Goal: Task Accomplishment & Management: Manage account settings

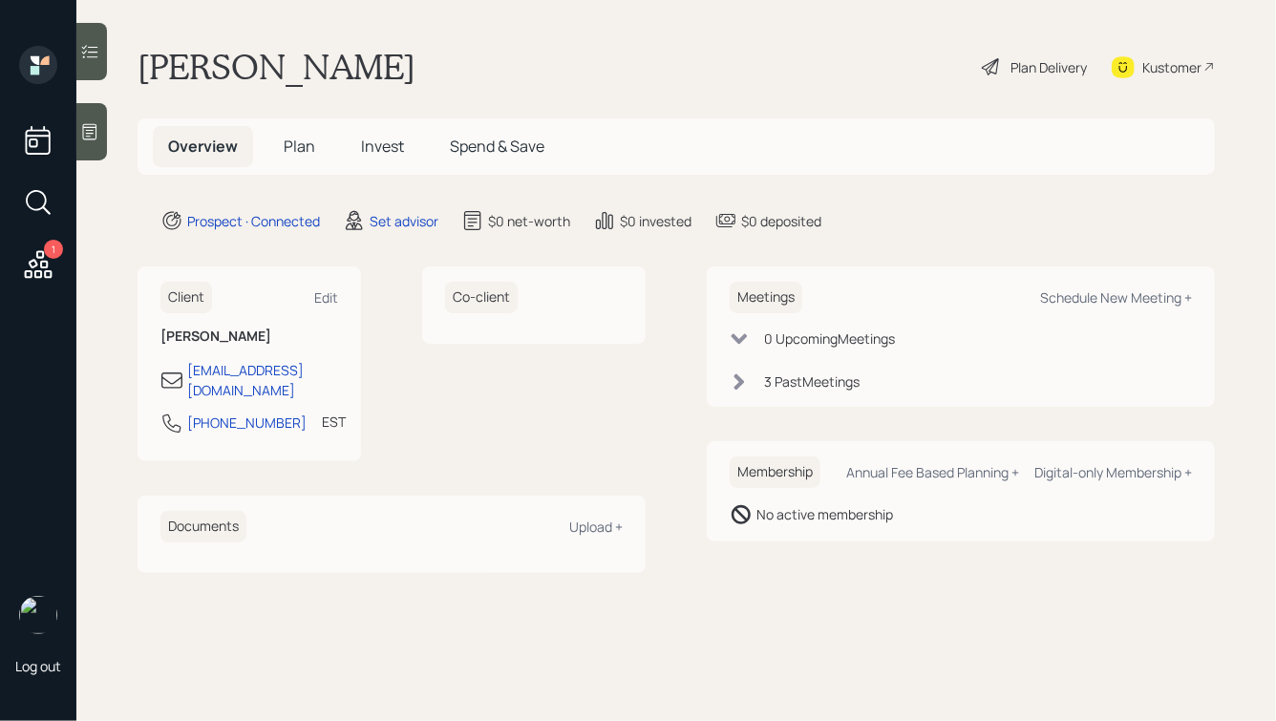
click at [82, 135] on icon at bounding box center [89, 131] width 19 height 19
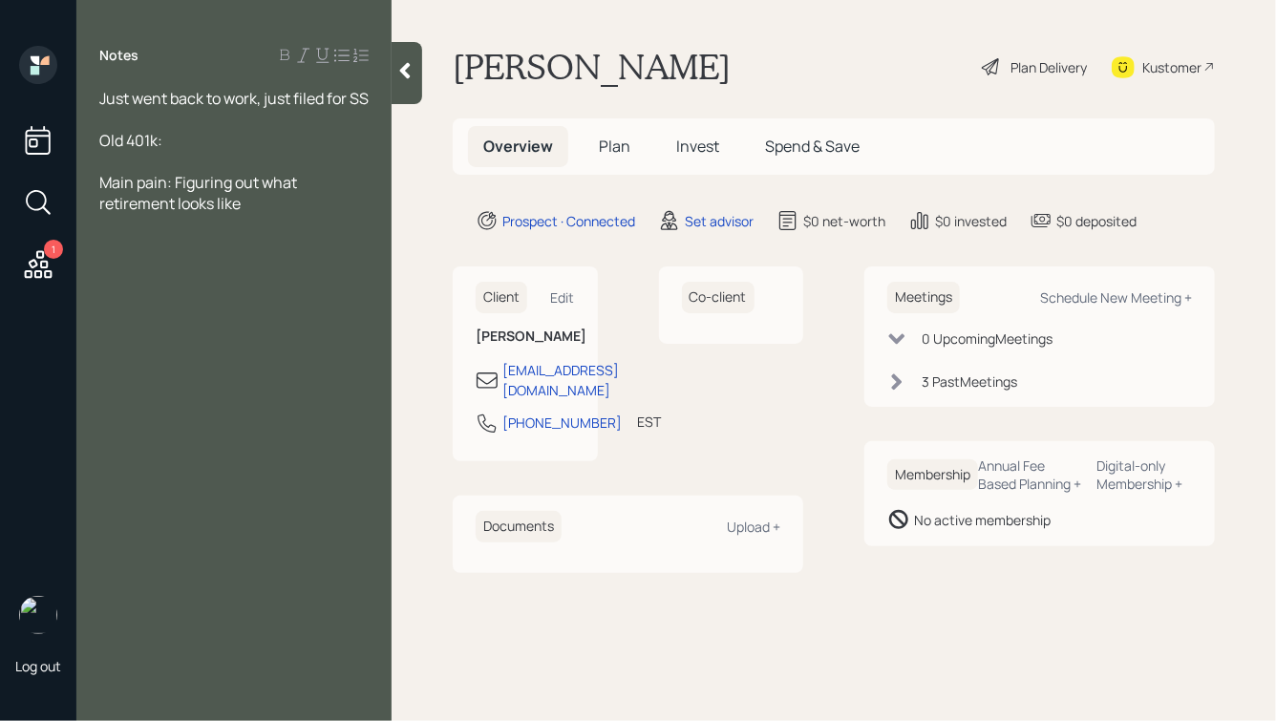
click at [203, 172] on div at bounding box center [233, 161] width 269 height 21
click at [204, 151] on div "Old 401k:" at bounding box center [233, 140] width 269 height 21
click at [151, 130] on div at bounding box center [233, 119] width 269 height 21
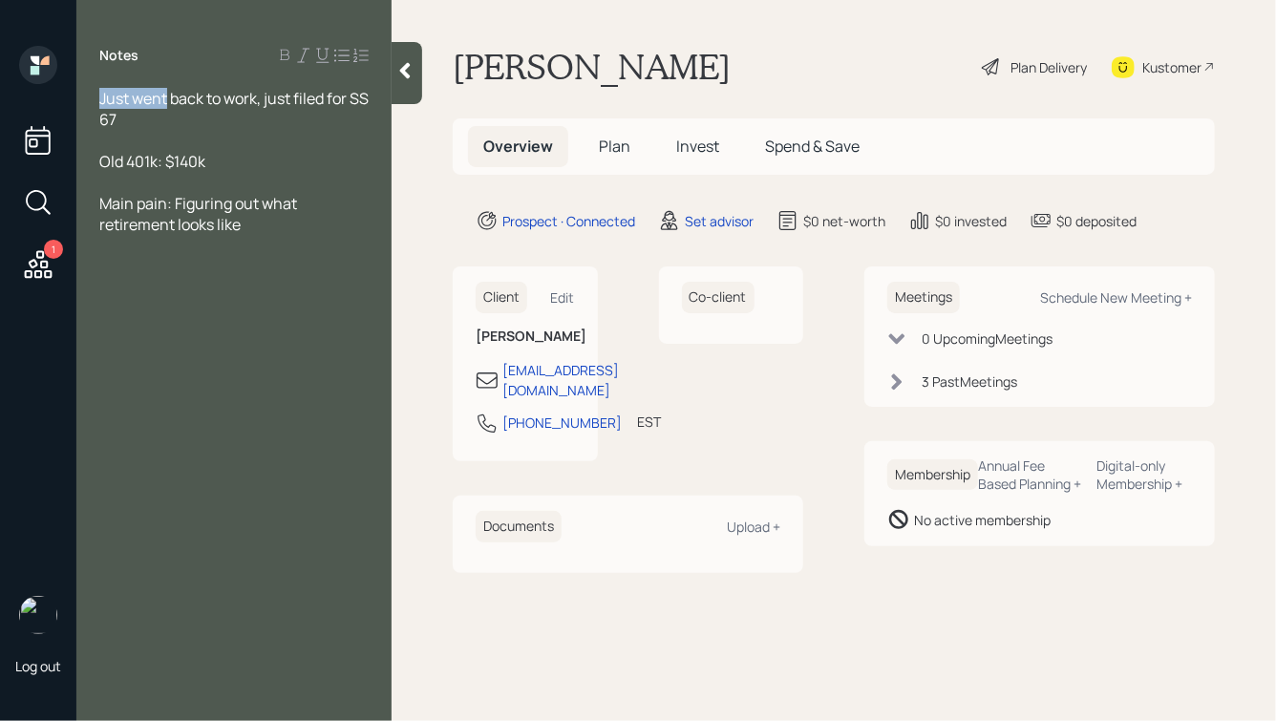
drag, startPoint x: 169, startPoint y: 96, endPoint x: 89, endPoint y: 96, distance: 80.2
click at [89, 96] on div "Just went back to work, just filed for SS 67 Old 401k: $140k Main pain: Figurin…" at bounding box center [233, 161] width 315 height 147
click at [172, 126] on div "67" at bounding box center [233, 119] width 269 height 21
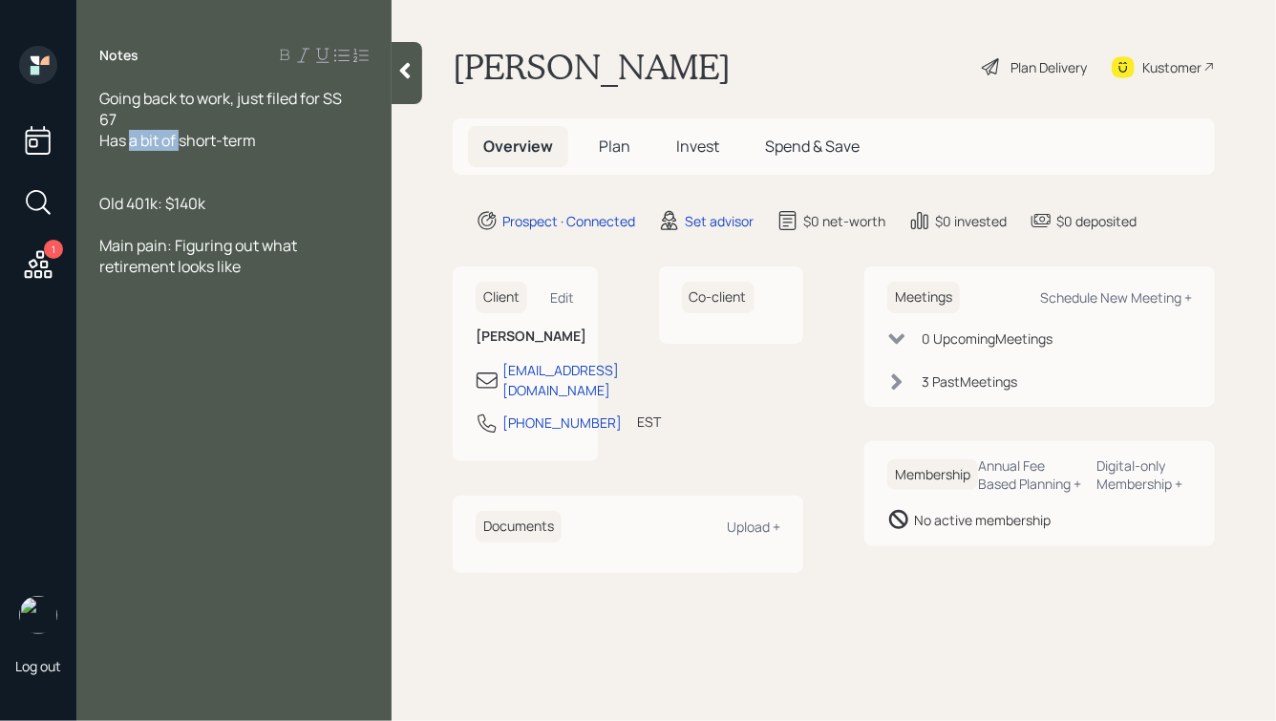
drag, startPoint x: 180, startPoint y: 143, endPoint x: 133, endPoint y: 143, distance: 46.8
click at [133, 143] on span "Has a bit of short-term" at bounding box center [177, 140] width 157 height 21
click at [266, 140] on div "Has some short-term" at bounding box center [233, 140] width 269 height 21
click at [416, 75] on div at bounding box center [407, 73] width 31 height 62
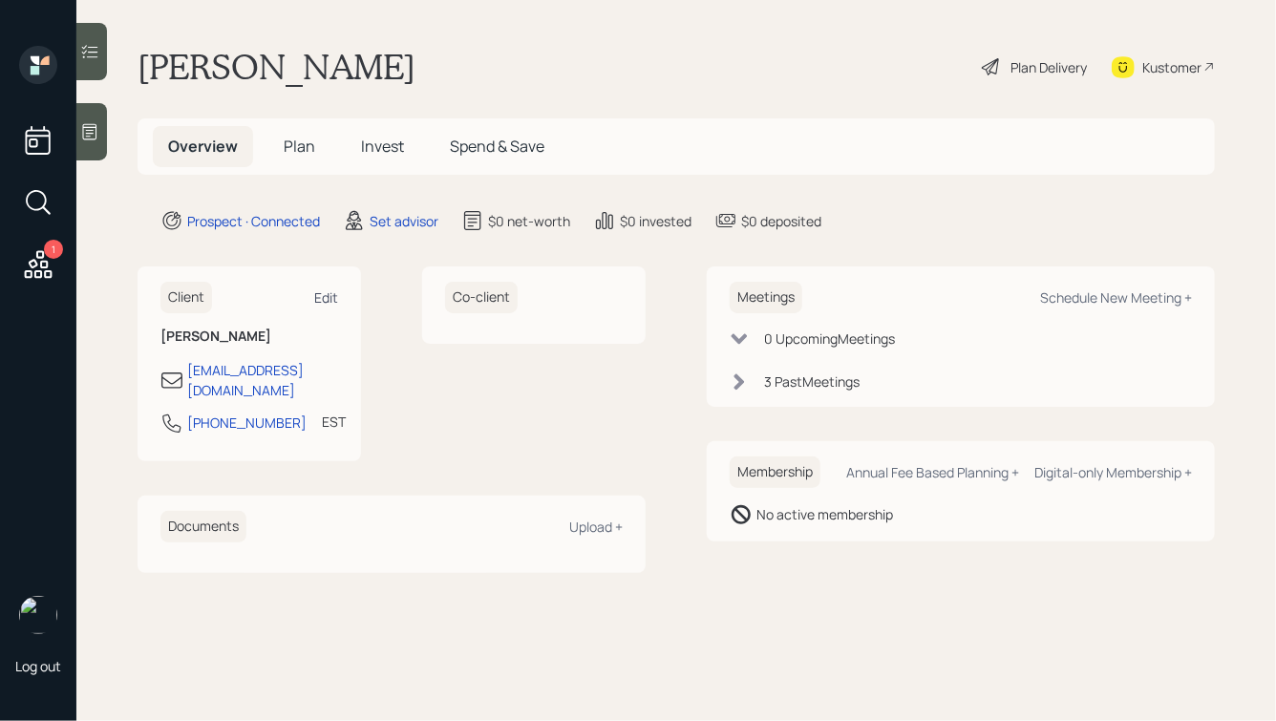
click at [321, 303] on div "Edit" at bounding box center [326, 297] width 24 height 18
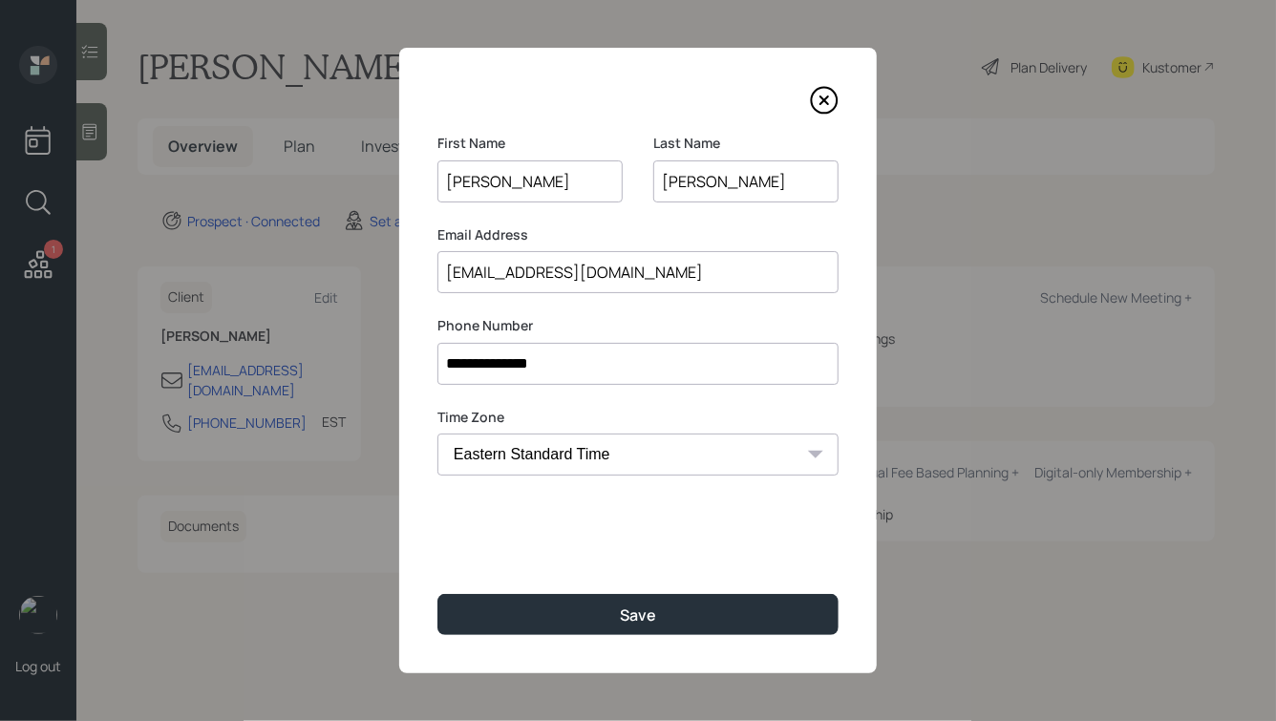
click at [594, 458] on select "Eastern Standard Time Central Standard Time Mountain Standard Time Pacific Stan…" at bounding box center [637, 455] width 401 height 42
select select "America/Los_Angeles"
click at [437, 434] on select "Eastern Standard Time Central Standard Time Mountain Standard Time Pacific Stan…" at bounding box center [637, 455] width 401 height 42
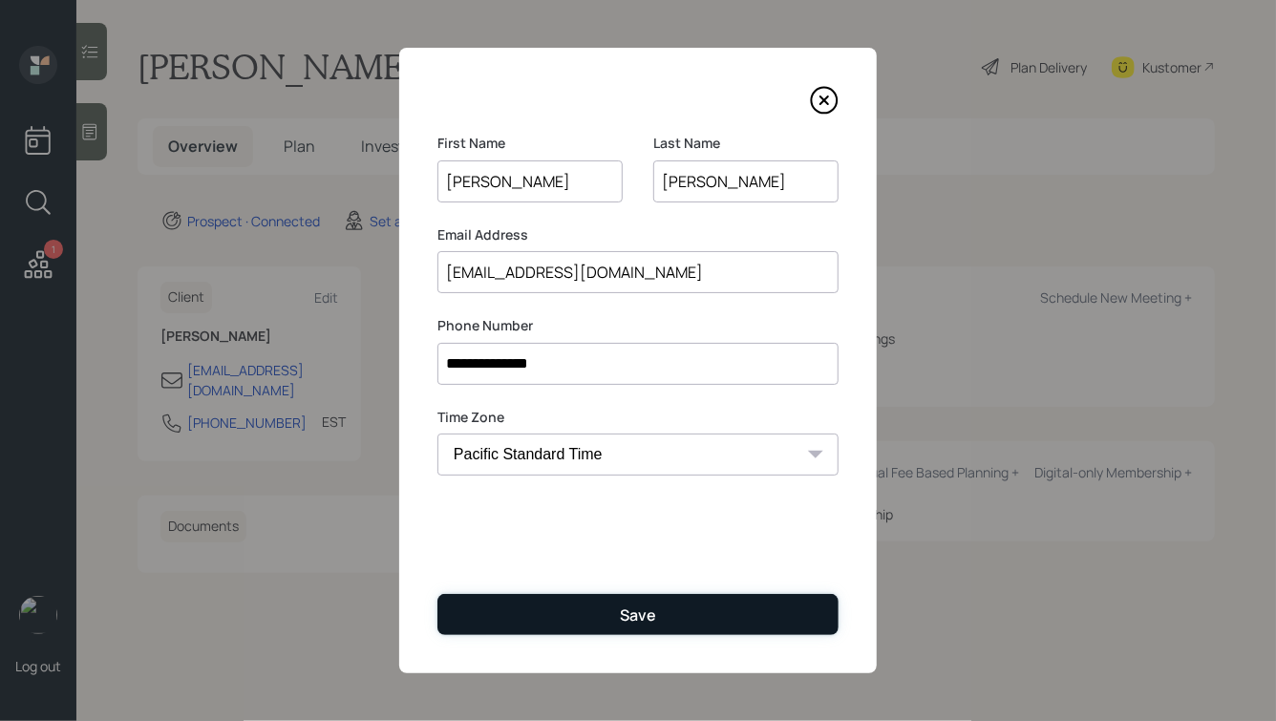
click at [624, 608] on div "Save" at bounding box center [638, 615] width 36 height 21
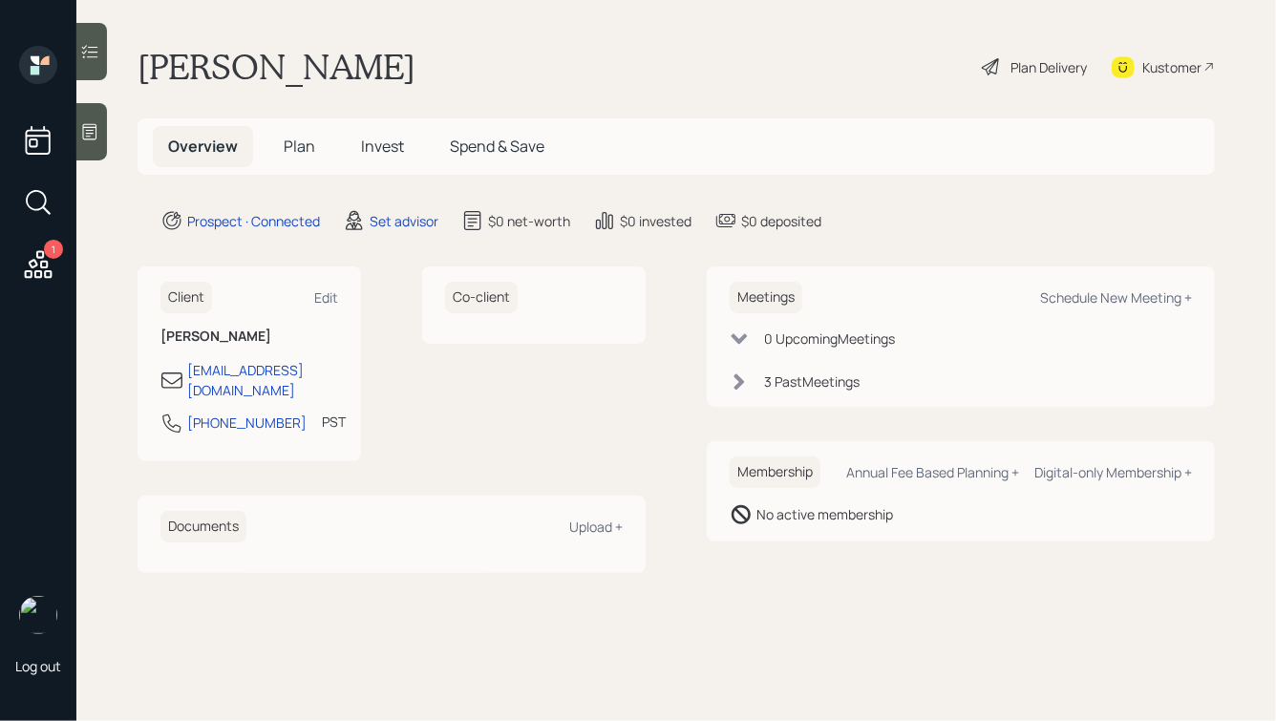
click at [635, 430] on div "Co-client" at bounding box center [534, 364] width 224 height 195
click at [87, 129] on icon at bounding box center [89, 131] width 19 height 19
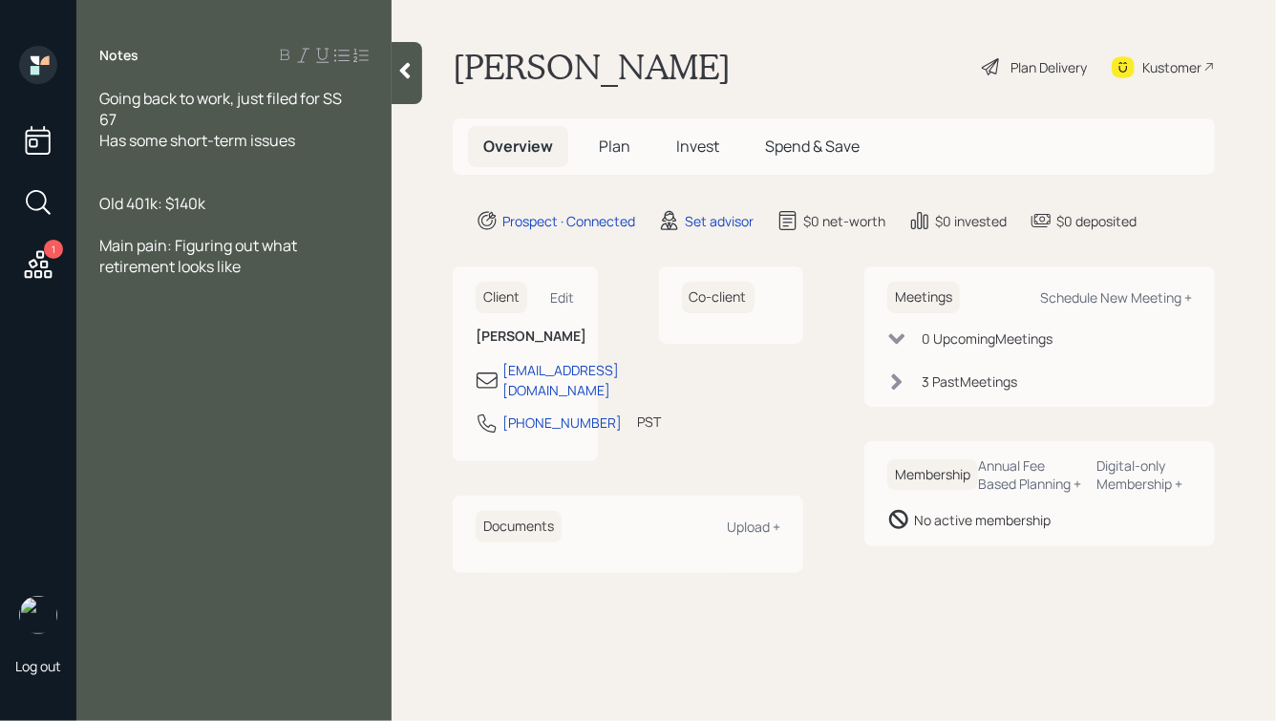
click at [129, 174] on div at bounding box center [233, 182] width 269 height 21
